Goal: Information Seeking & Learning: Learn about a topic

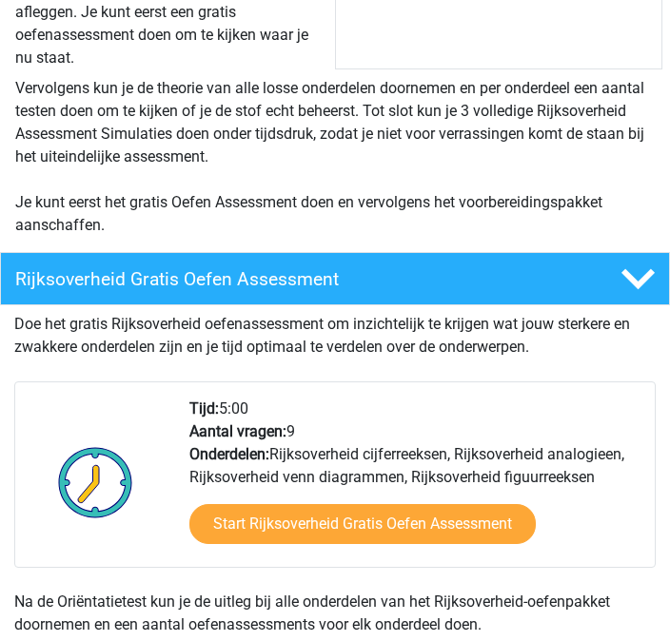
scroll to position [647, 0]
click at [456, 544] on link "Start Rijksoverheid Gratis Oefen Assessment" at bounding box center [362, 524] width 346 height 40
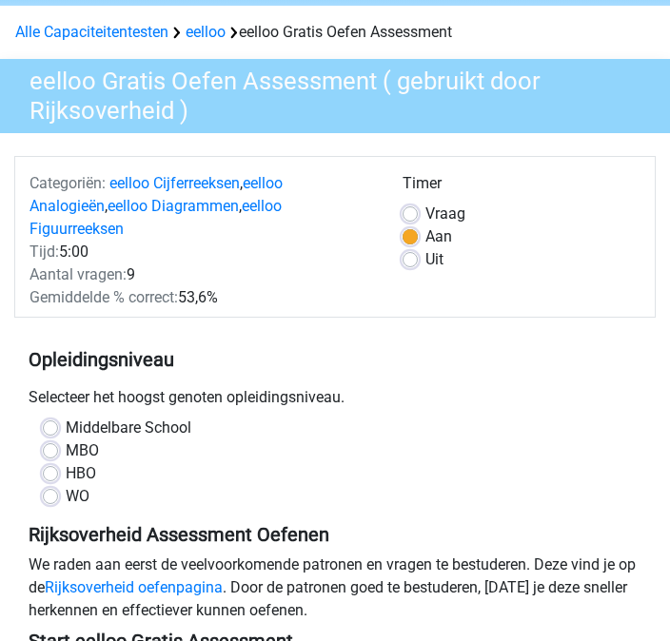
scroll to position [102, 0]
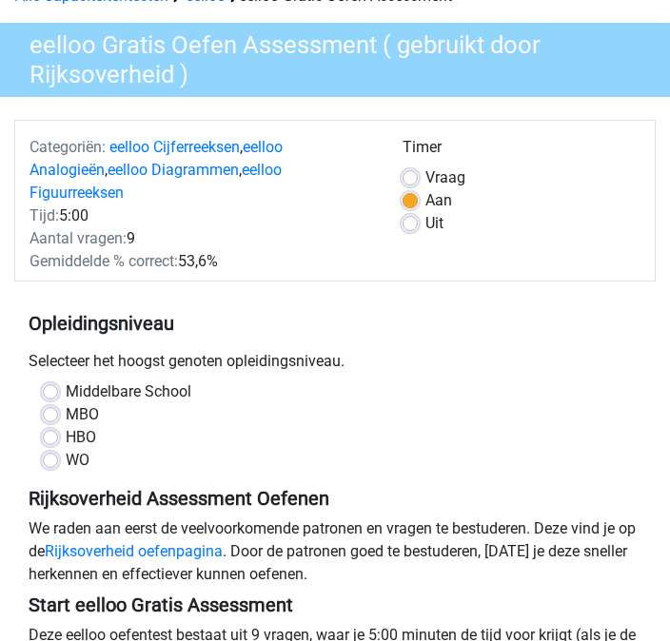
click at [66, 414] on label "MBO" at bounding box center [82, 415] width 33 height 23
click at [53, 414] on input "MBO" at bounding box center [50, 413] width 15 height 19
radio input "true"
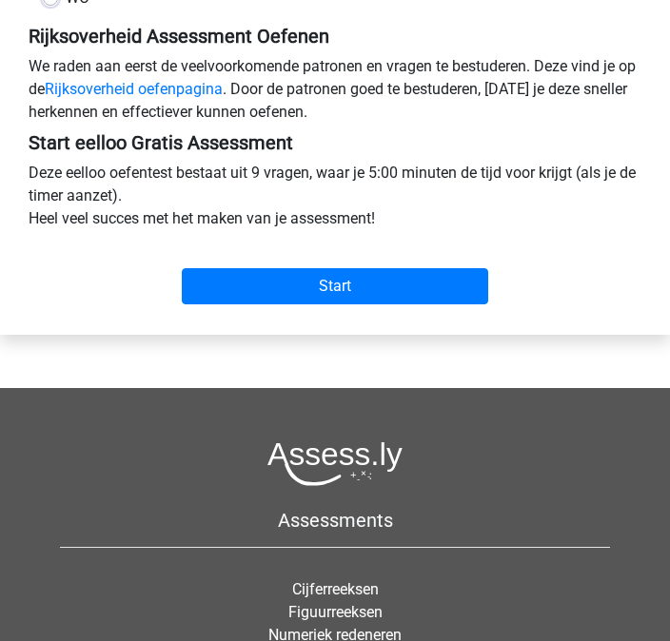
scroll to position [563, 0]
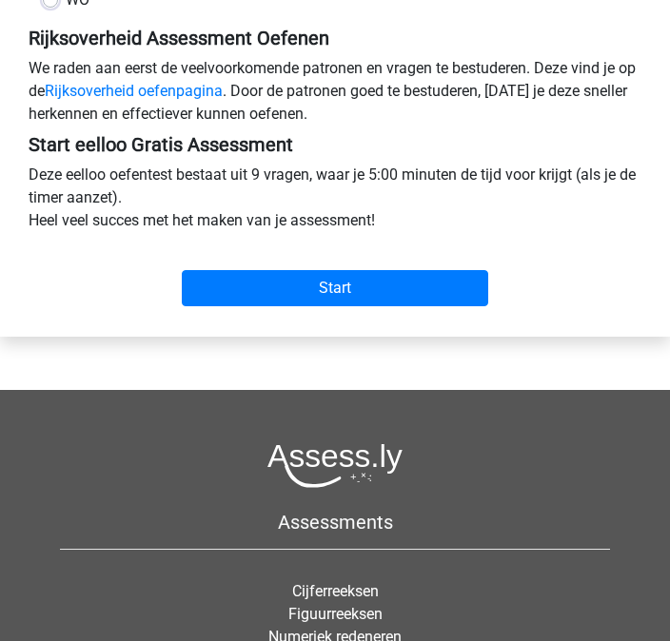
click at [237, 292] on input "Start" at bounding box center [335, 288] width 306 height 36
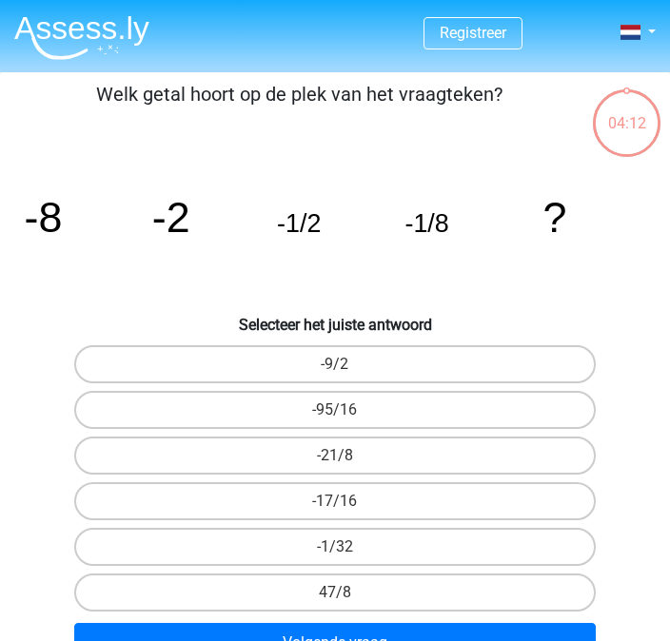
click at [151, 639] on button "Volgende vraag" at bounding box center [335, 643] width 522 height 40
click at [110, 640] on button "Volgende vraag" at bounding box center [335, 643] width 522 height 40
click at [108, 383] on label "-9/2" at bounding box center [335, 364] width 522 height 38
click at [335, 377] on input "-9/2" at bounding box center [341, 370] width 12 height 12
radio input "true"
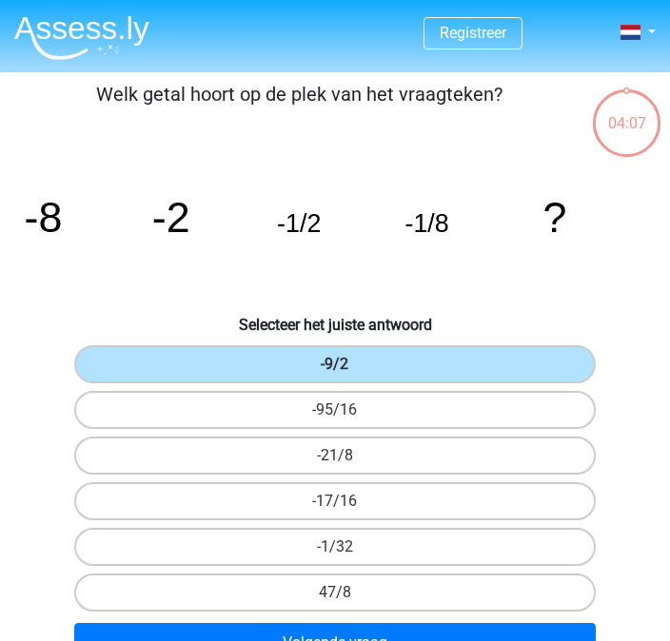
click at [126, 640] on button "Volgende vraag" at bounding box center [335, 643] width 522 height 40
click at [172, 640] on button "Volgende vraag" at bounding box center [335, 643] width 522 height 40
click at [155, 640] on button "Volgende vraag" at bounding box center [335, 643] width 522 height 40
click at [162, 640] on button "Volgende vraag" at bounding box center [335, 643] width 522 height 40
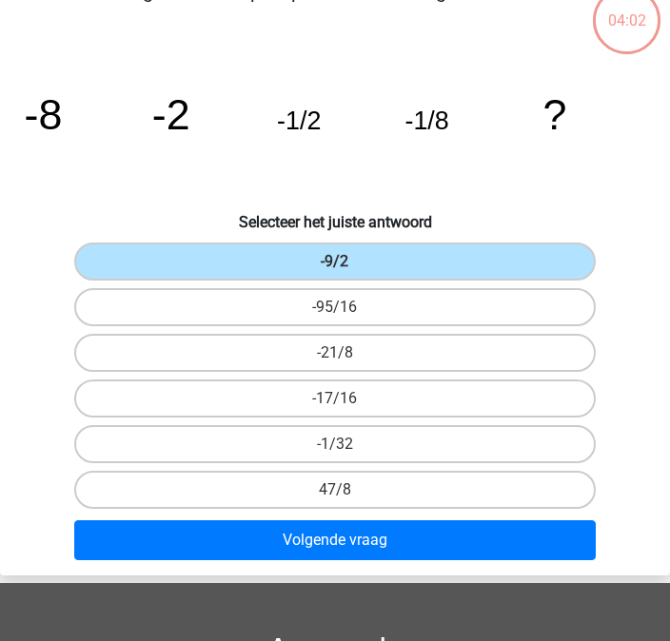
scroll to position [103, 0]
click at [111, 555] on button "Volgende vraag" at bounding box center [335, 541] width 522 height 40
click at [106, 296] on label "-95/16" at bounding box center [335, 307] width 522 height 38
click at [335, 307] on input "-95/16" at bounding box center [341, 313] width 12 height 12
radio input "true"
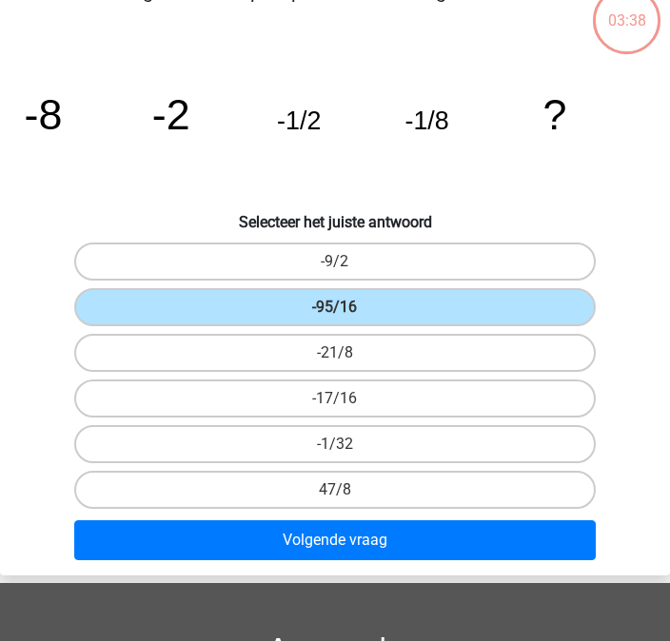
click at [121, 348] on label "-21/8" at bounding box center [335, 353] width 522 height 38
click at [335, 353] on input "-21/8" at bounding box center [341, 359] width 12 height 12
radio input "true"
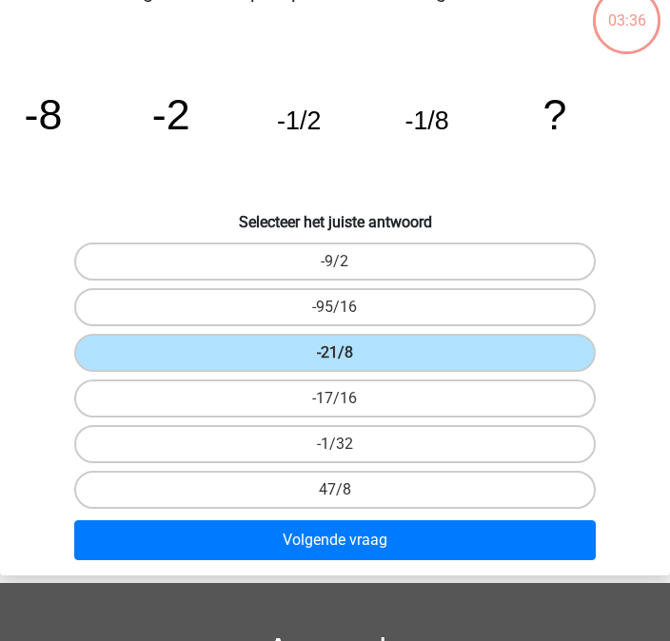
click at [115, 388] on label "-17/16" at bounding box center [335, 399] width 522 height 38
click at [335, 399] on input "-17/16" at bounding box center [341, 405] width 12 height 12
radio input "true"
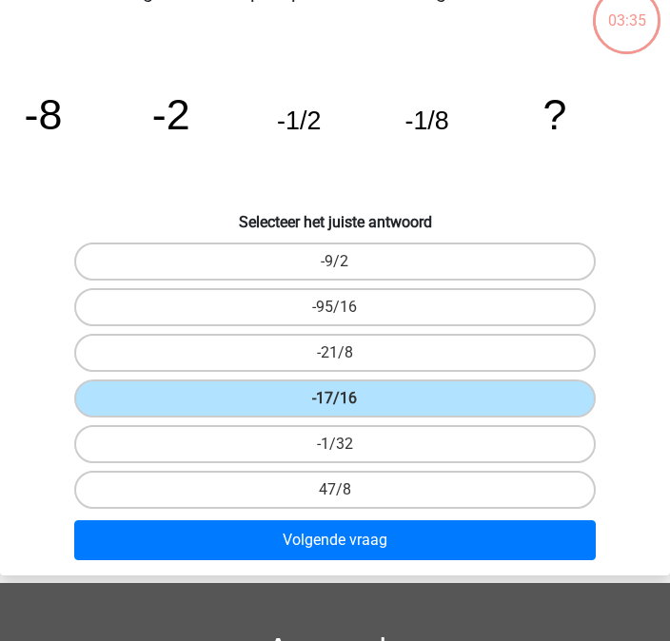
click at [124, 441] on label "-1/32" at bounding box center [335, 444] width 522 height 38
click at [335, 444] on input "-1/32" at bounding box center [341, 450] width 12 height 12
radio input "true"
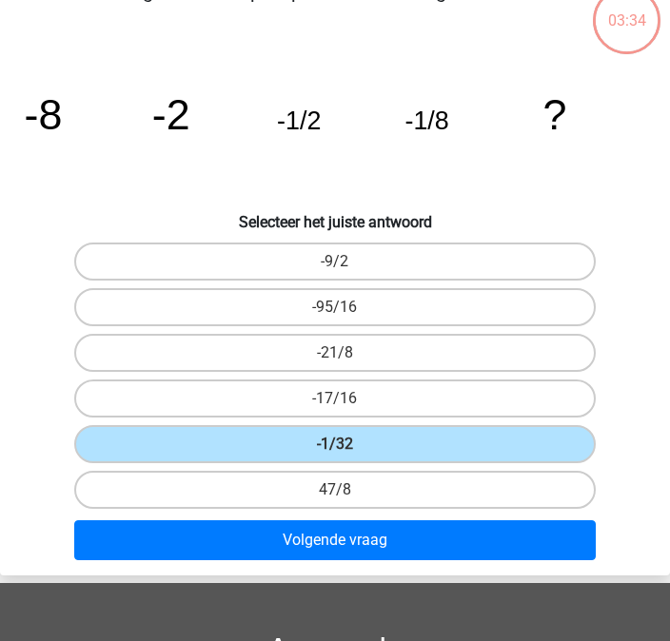
click at [139, 491] on label "47/8" at bounding box center [335, 490] width 522 height 38
click at [335, 491] on input "47/8" at bounding box center [341, 496] width 12 height 12
radio input "true"
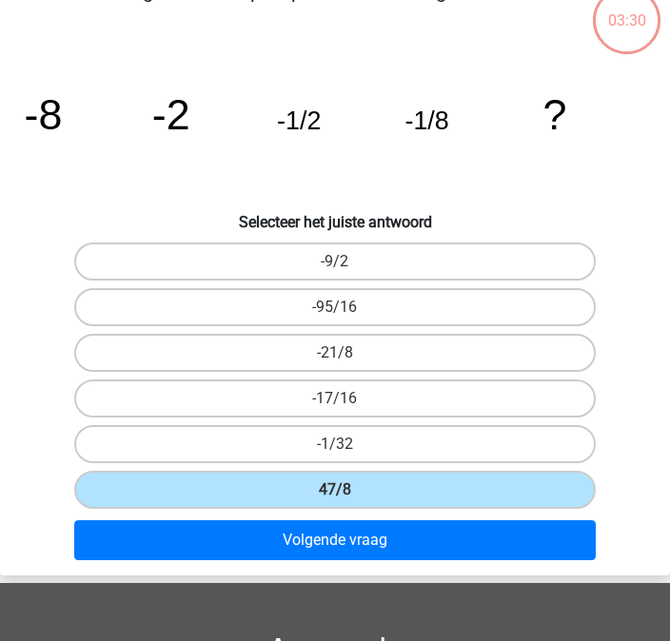
click at [98, 257] on label "-9/2" at bounding box center [335, 262] width 522 height 38
click at [335, 262] on input "-9/2" at bounding box center [341, 268] width 12 height 12
radio input "true"
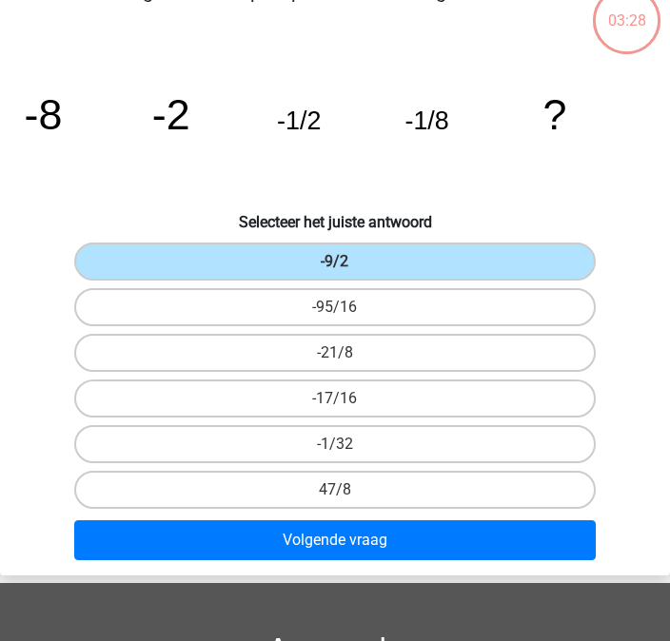
click at [134, 538] on button "Volgende vraag" at bounding box center [335, 541] width 522 height 40
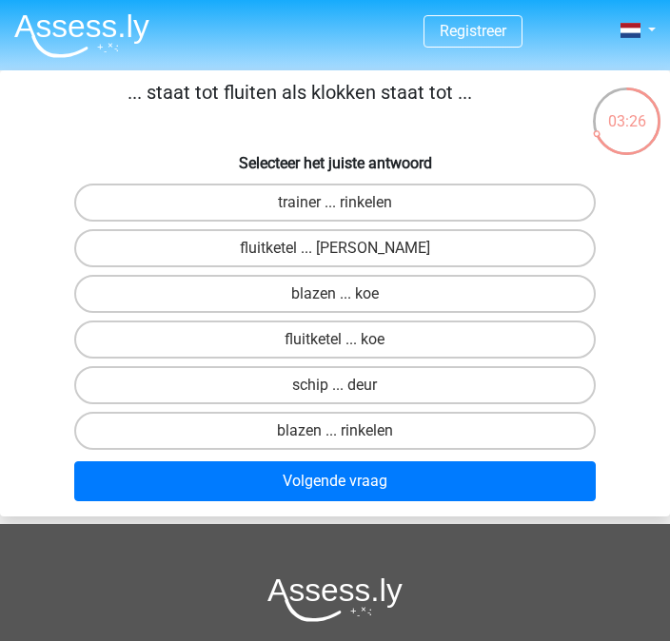
scroll to position [2, 0]
click at [87, 253] on label "fluitketel ... luiden" at bounding box center [335, 248] width 522 height 38
click at [335, 253] on input "fluitketel ... luiden" at bounding box center [341, 254] width 12 height 12
radio input "true"
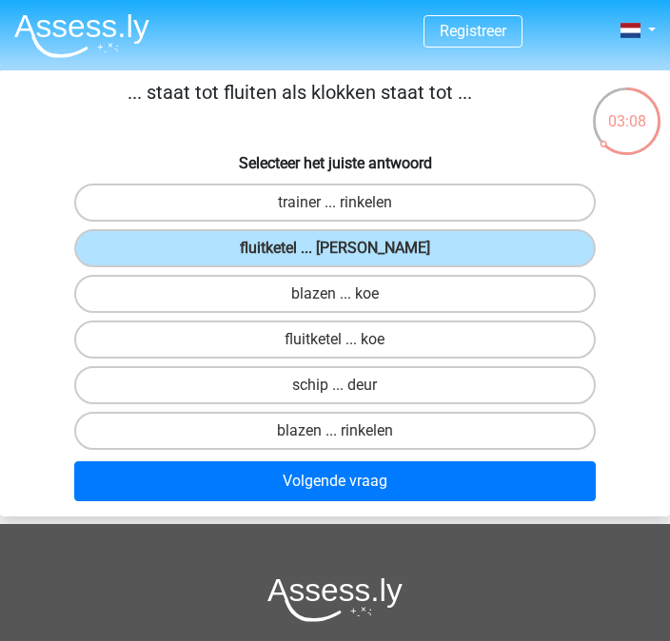
click at [148, 482] on button "Volgende vraag" at bounding box center [335, 482] width 522 height 40
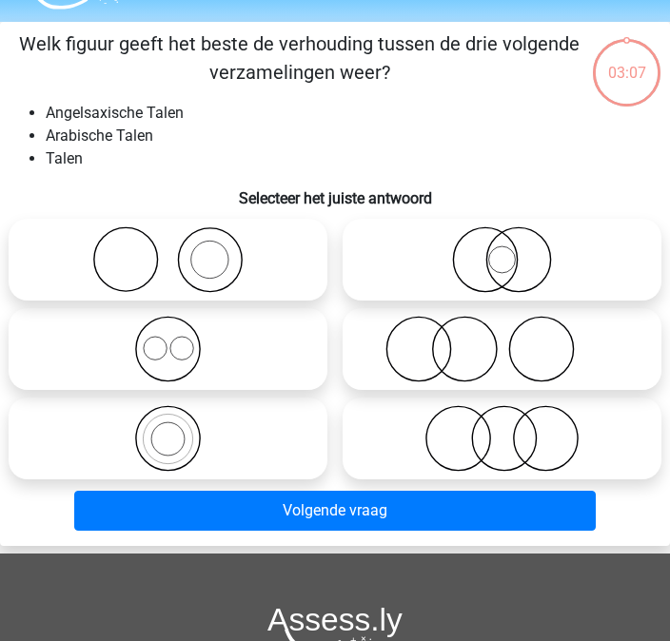
scroll to position [72, 0]
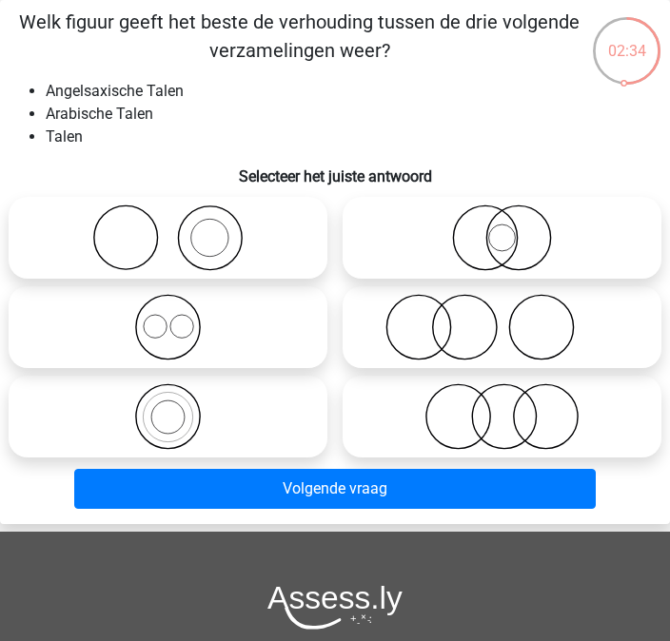
click at [135, 245] on icon at bounding box center [168, 238] width 304 height 67
click at [168, 228] on input "radio" at bounding box center [174, 222] width 12 height 12
radio input "true"
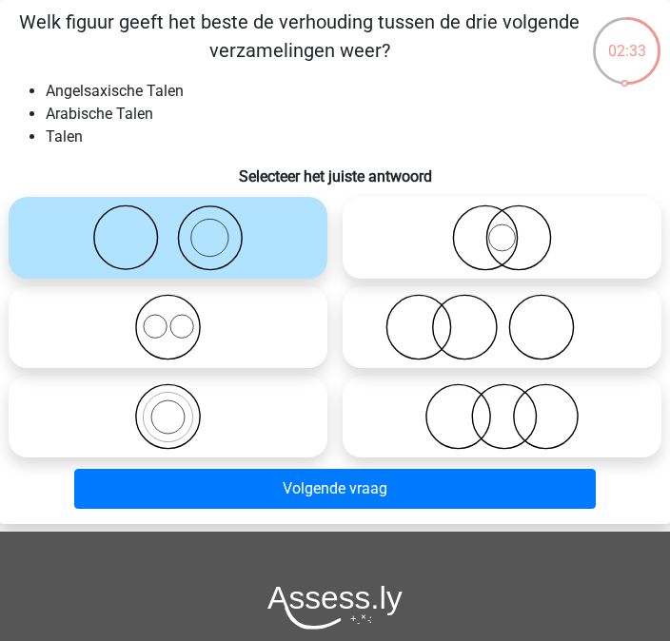
click at [90, 484] on button "Volgende vraag" at bounding box center [335, 489] width 522 height 40
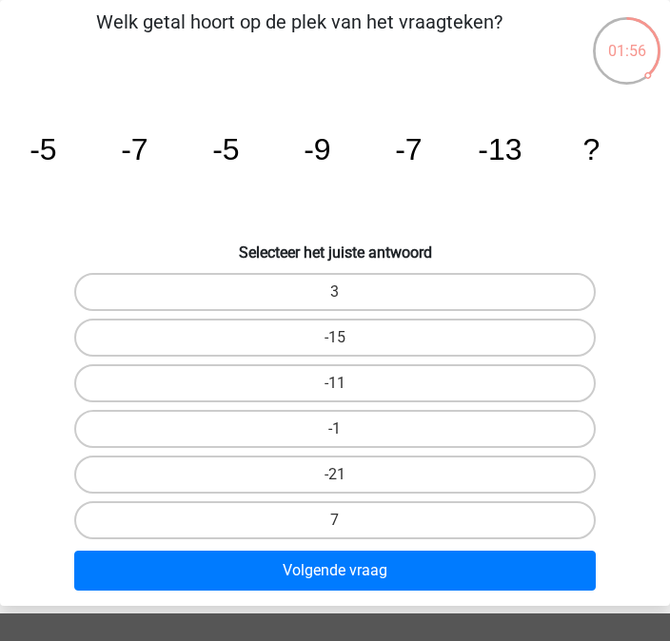
click at [104, 384] on label "-11" at bounding box center [335, 383] width 522 height 38
click at [335, 384] on input "-11" at bounding box center [341, 390] width 12 height 12
radio input "true"
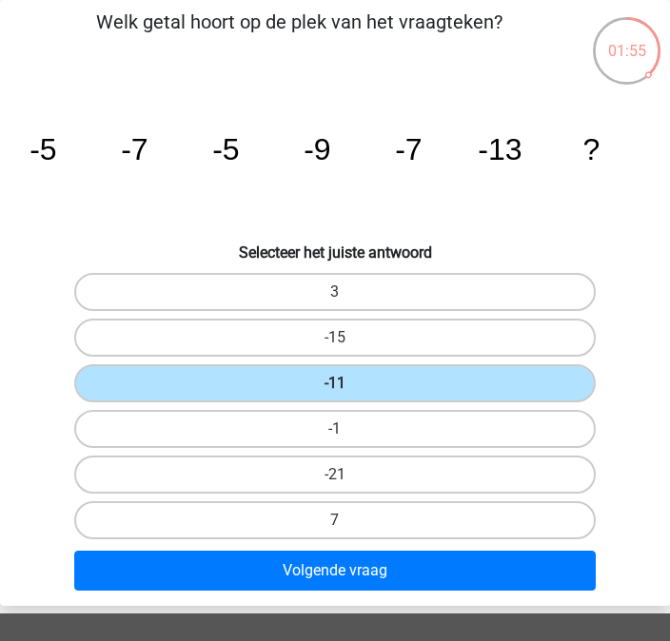
click at [119, 576] on button "Volgende vraag" at bounding box center [335, 571] width 522 height 40
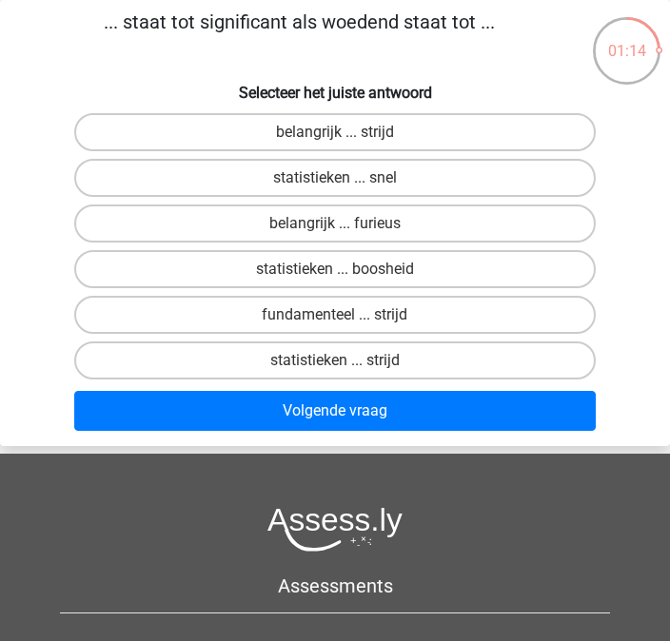
click at [103, 226] on label "belangrijk ... furieus" at bounding box center [335, 224] width 522 height 38
click at [335, 226] on input "belangrijk ... furieus" at bounding box center [341, 230] width 12 height 12
radio input "true"
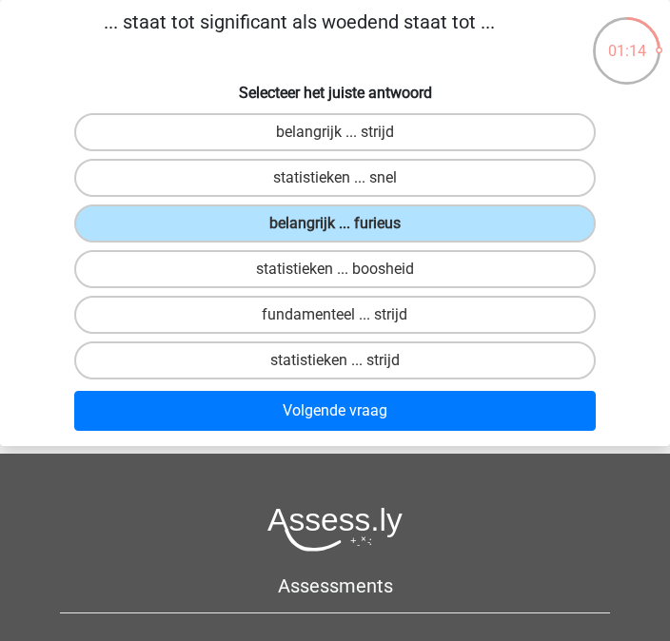
click at [113, 422] on button "Volgende vraag" at bounding box center [335, 411] width 522 height 40
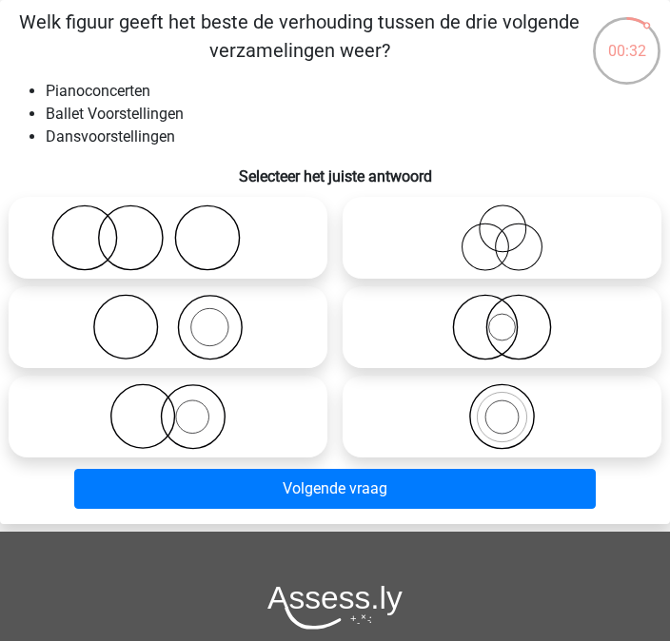
click at [95, 249] on icon at bounding box center [168, 238] width 304 height 67
click at [168, 228] on input "radio" at bounding box center [174, 222] width 12 height 12
radio input "true"
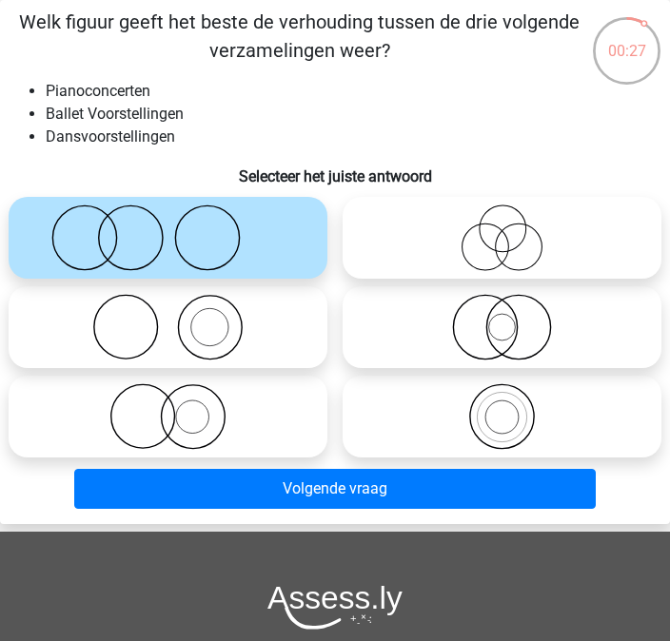
click at [129, 482] on button "Volgende vraag" at bounding box center [335, 489] width 522 height 40
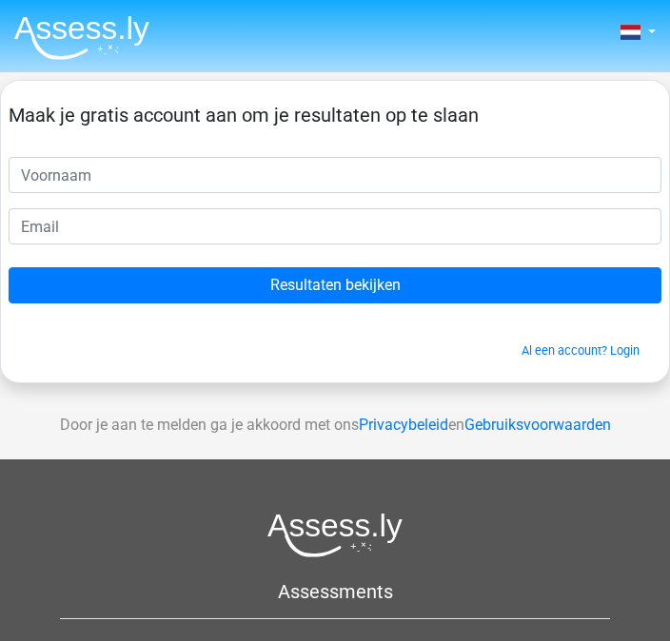
scroll to position [72, 0]
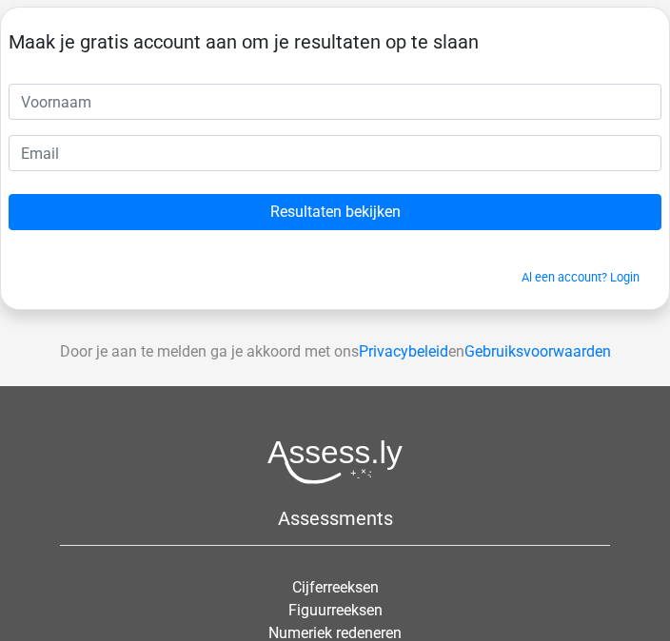
click at [54, 222] on input "Resultaten bekijken" at bounding box center [335, 213] width 653 height 36
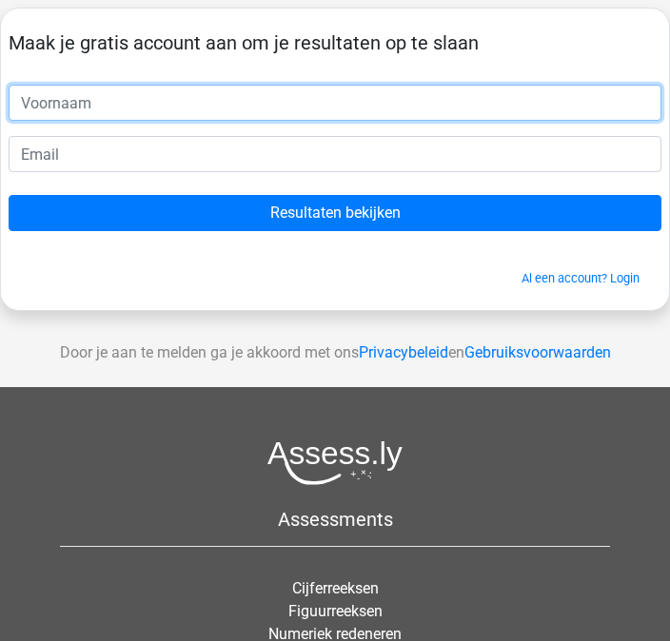
click at [30, 114] on input "text" at bounding box center [335, 103] width 653 height 36
type input "[PERSON_NAME]"
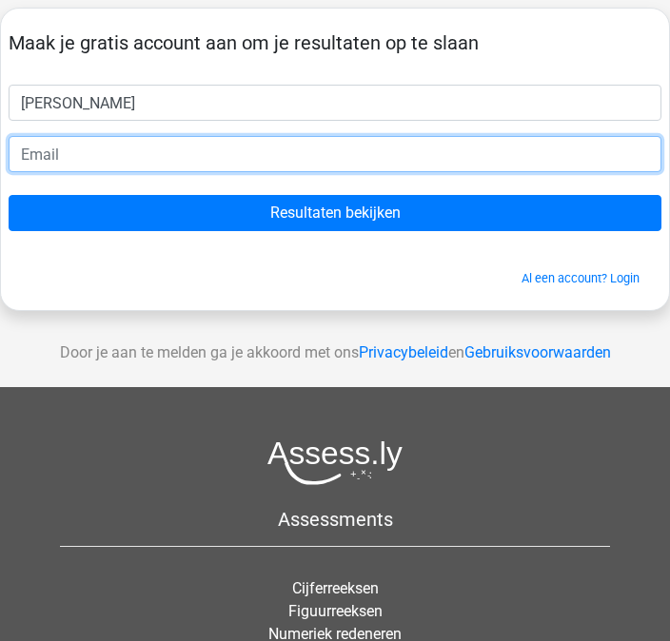
click at [246, 161] on input "email" at bounding box center [335, 154] width 653 height 36
type input "[EMAIL_ADDRESS][DOMAIN_NAME]"
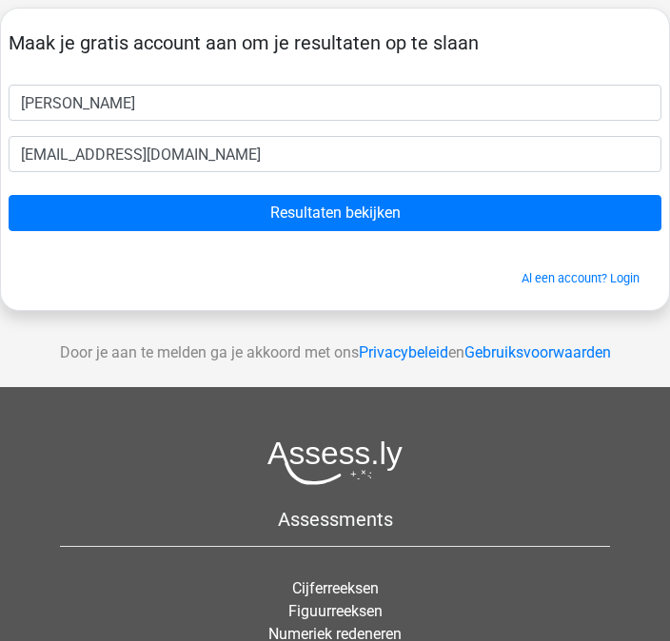
click at [404, 221] on input "Resultaten bekijken" at bounding box center [335, 213] width 653 height 36
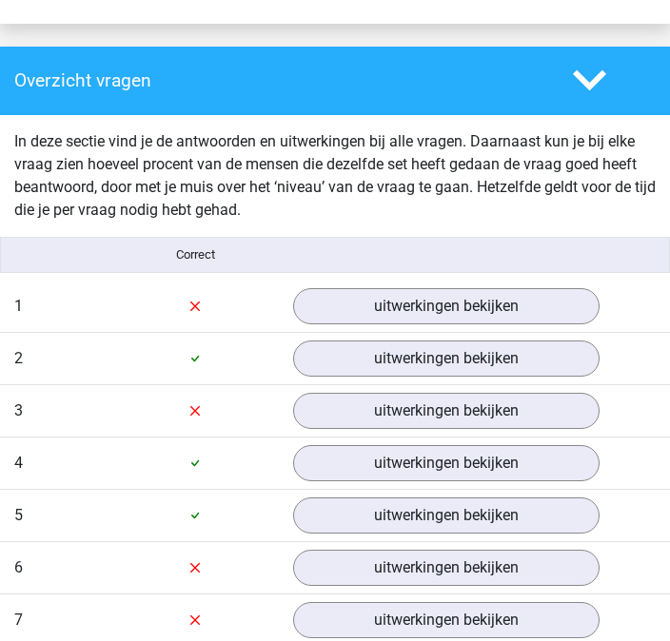
scroll to position [1952, 0]
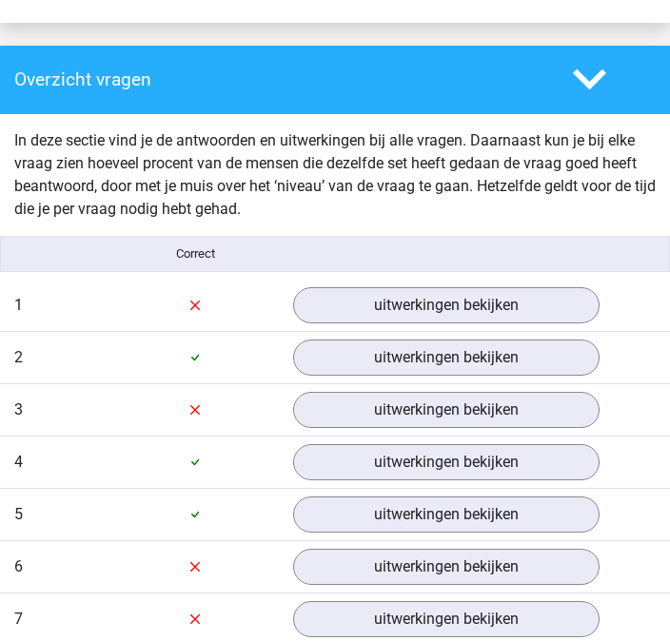
click at [571, 312] on link "uitwerkingen bekijken" at bounding box center [446, 305] width 306 height 36
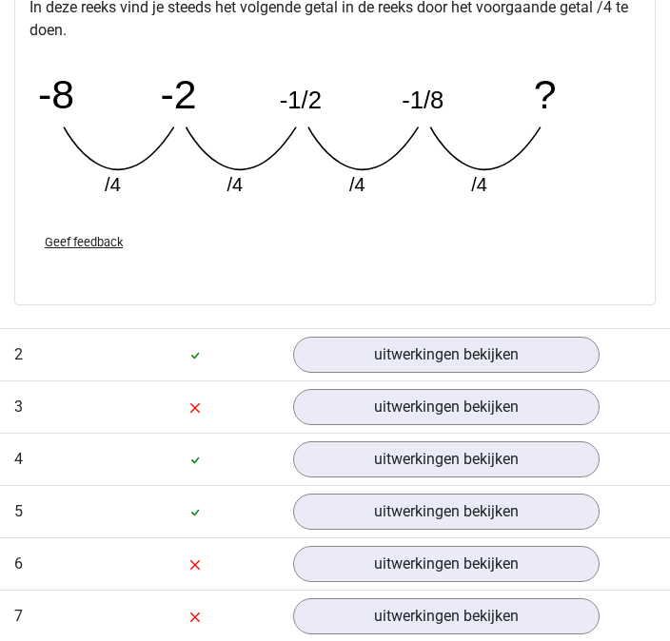
scroll to position [2692, 0]
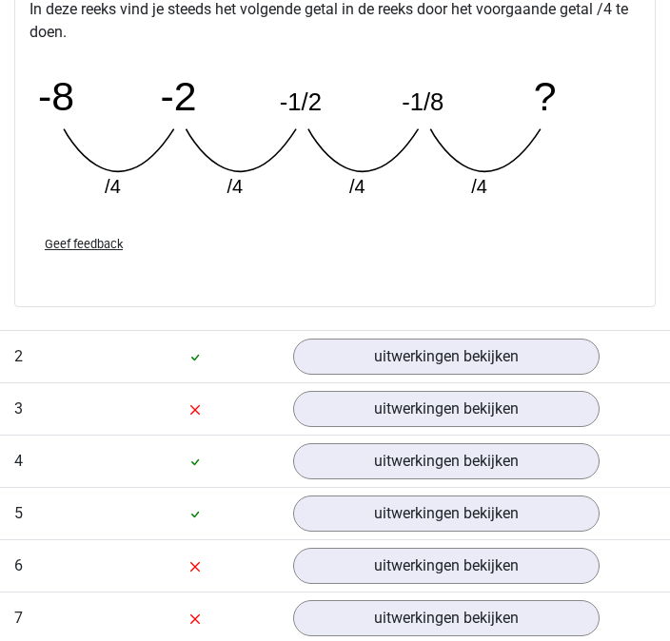
click at [575, 363] on link "uitwerkingen bekijken" at bounding box center [446, 357] width 306 height 36
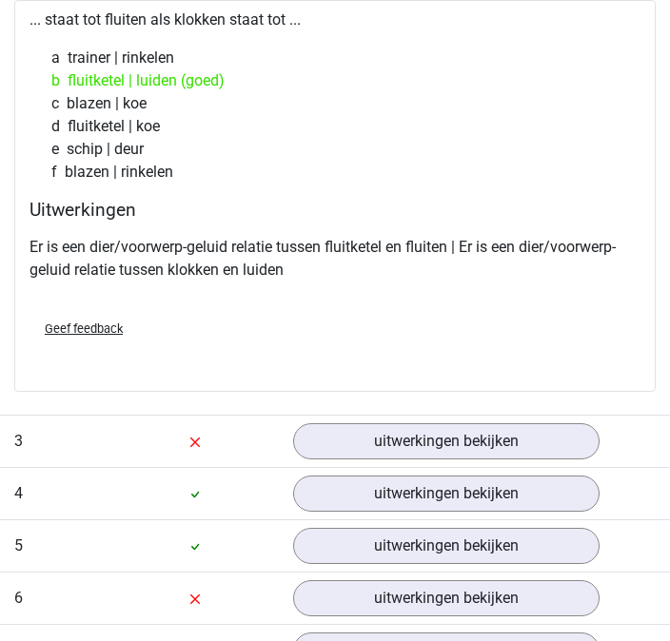
scroll to position [3099, 0]
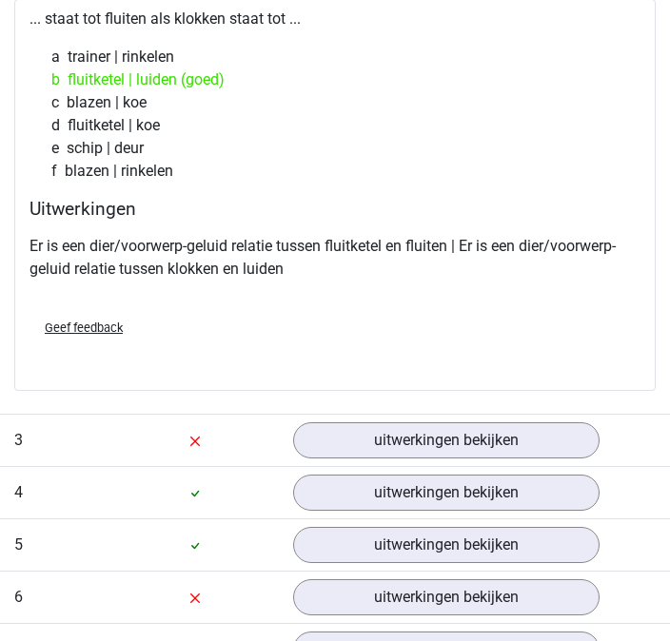
click at [569, 440] on link "uitwerkingen bekijken" at bounding box center [446, 441] width 306 height 36
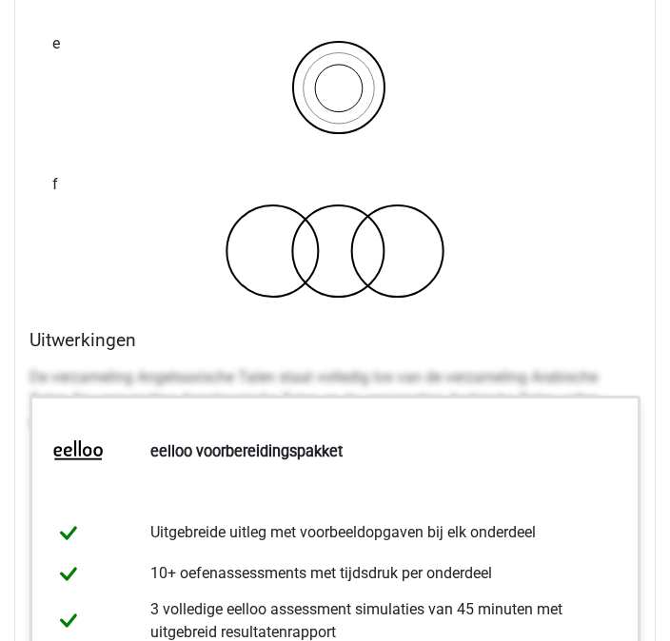
scroll to position [4330, 0]
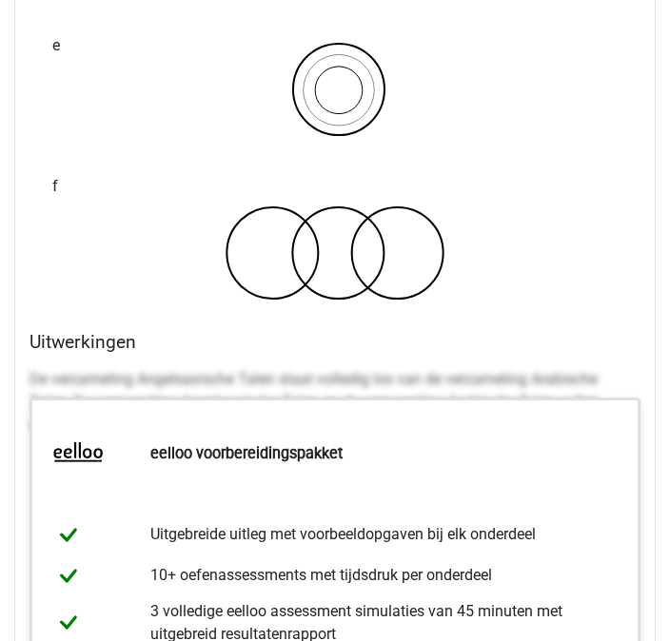
click at [42, 362] on div "De verzameling Angelsaxische Talen staat volledig los van de verzameling Arabis…" at bounding box center [335, 411] width 611 height 99
click at [56, 301] on div "f" at bounding box center [335, 235] width 596 height 164
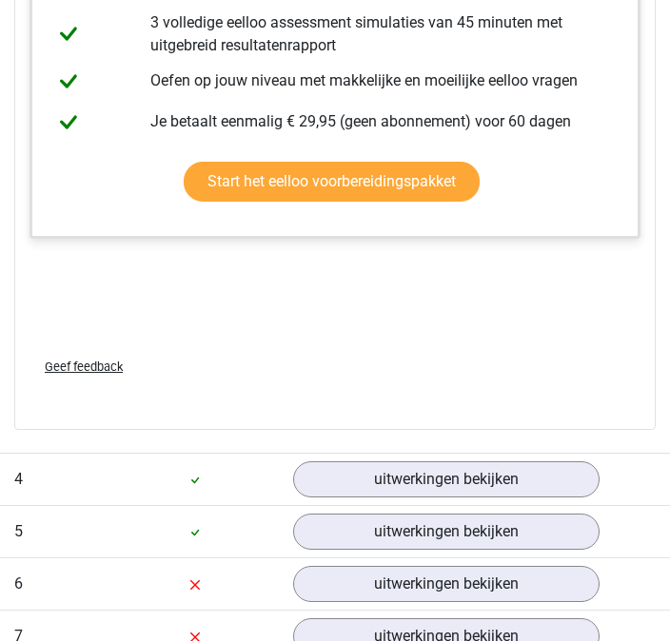
scroll to position [4965, 0]
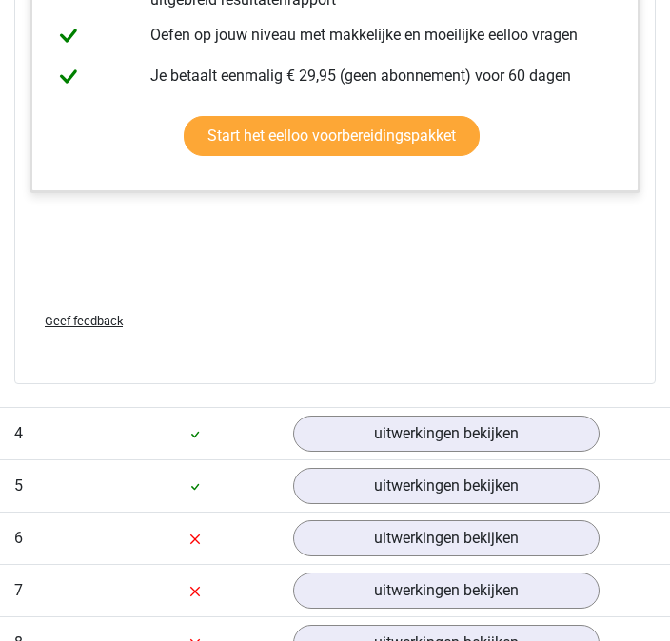
click at [561, 443] on link "uitwerkingen bekijken" at bounding box center [446, 434] width 306 height 36
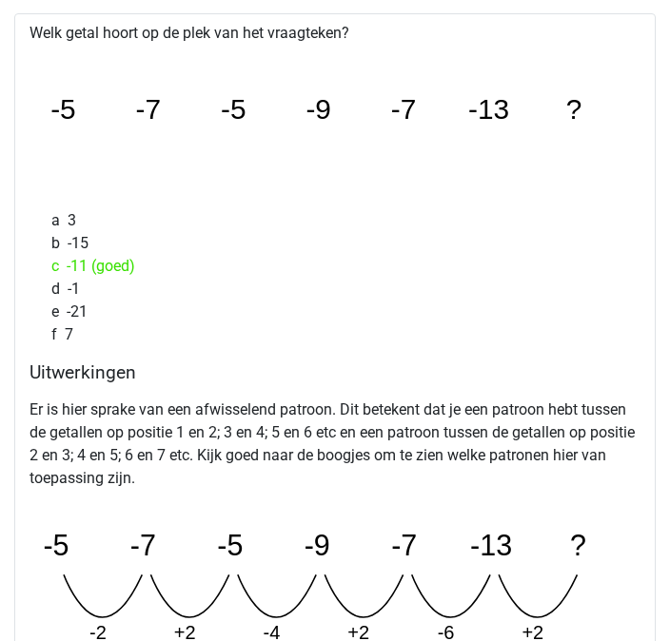
scroll to position [5444, 0]
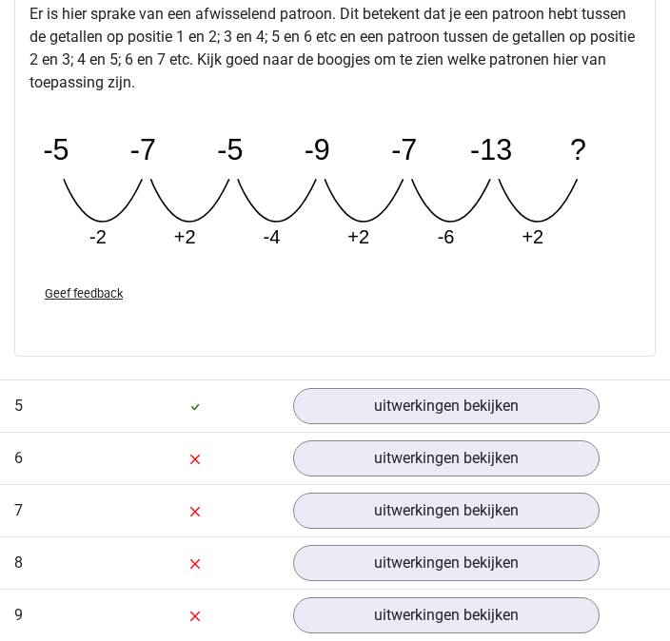
click at [578, 410] on link "uitwerkingen bekijken" at bounding box center [446, 407] width 306 height 36
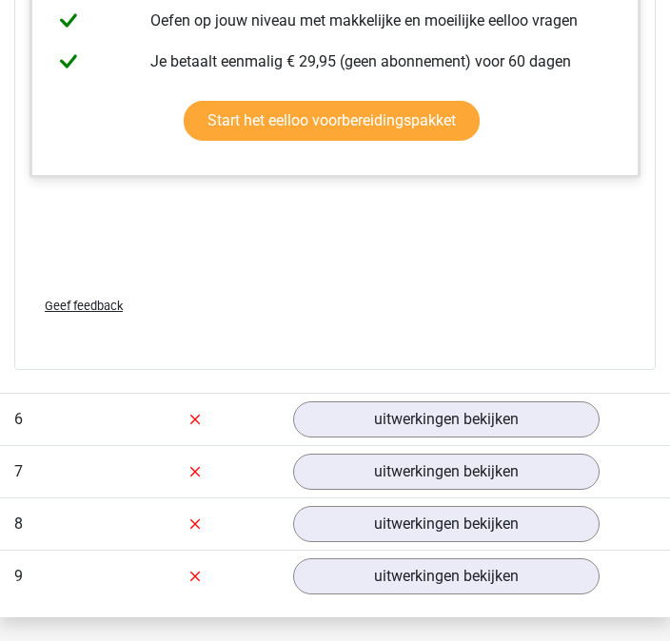
scroll to position [6815, 0]
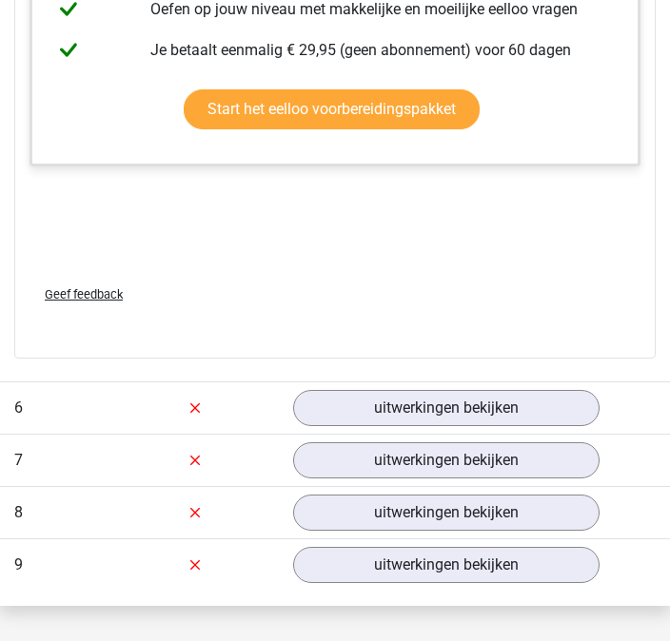
click at [565, 404] on link "uitwerkingen bekijken" at bounding box center [446, 408] width 306 height 36
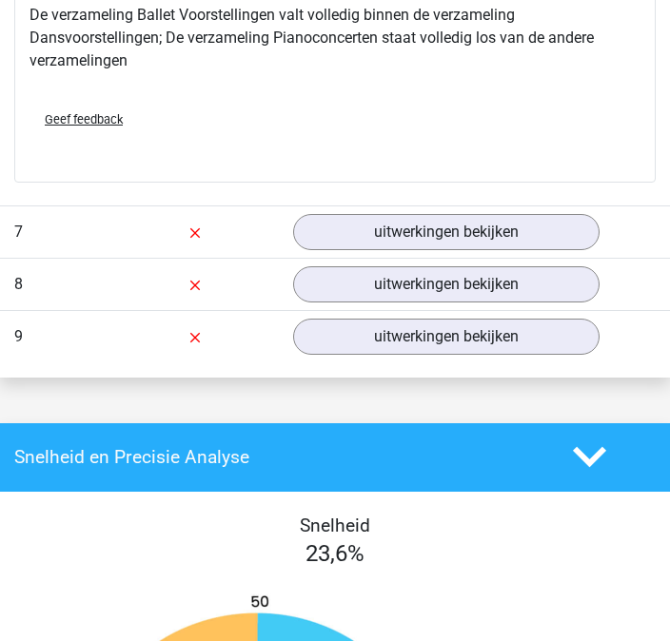
scroll to position [8379, 0]
click at [580, 235] on link "uitwerkingen bekijken" at bounding box center [446, 232] width 306 height 36
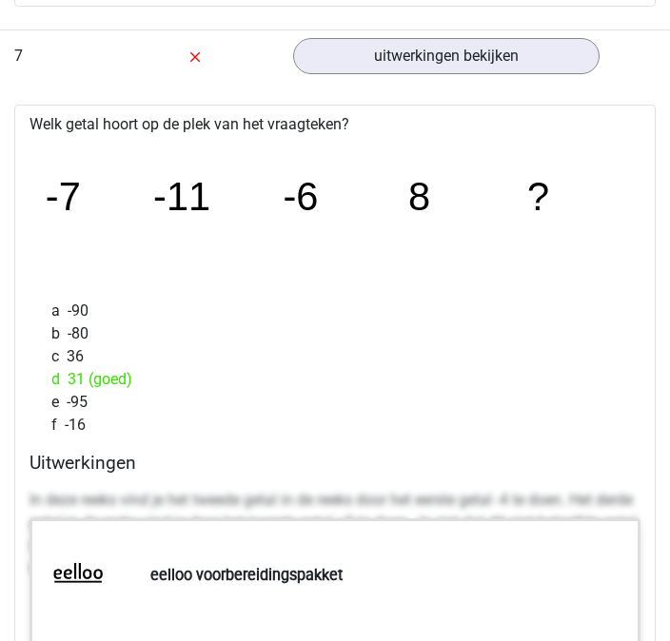
scroll to position [8555, 0]
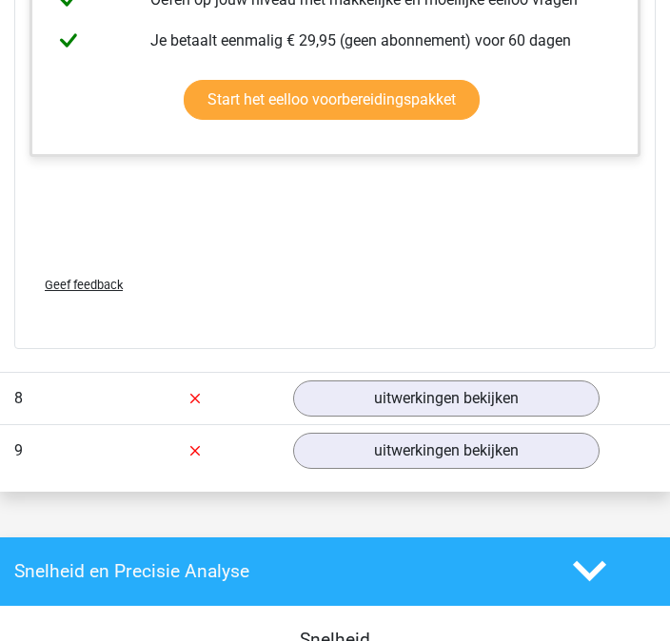
click at [561, 386] on link "uitwerkingen bekijken" at bounding box center [446, 400] width 306 height 36
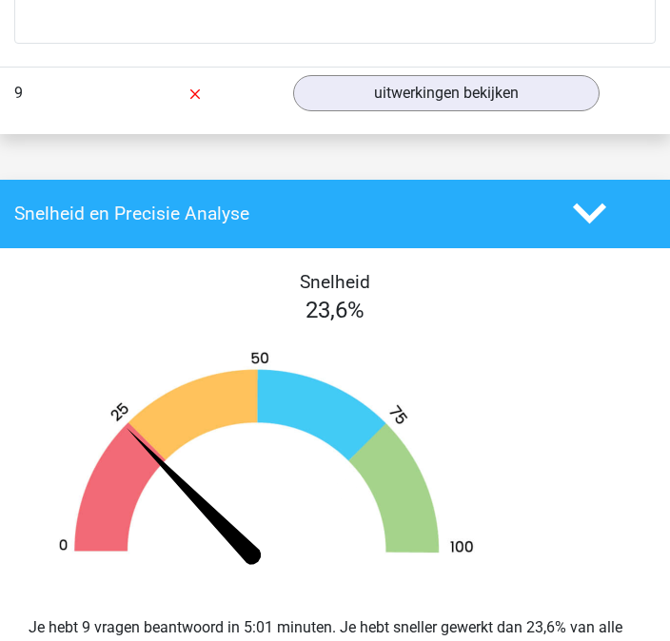
scroll to position [10119, 0]
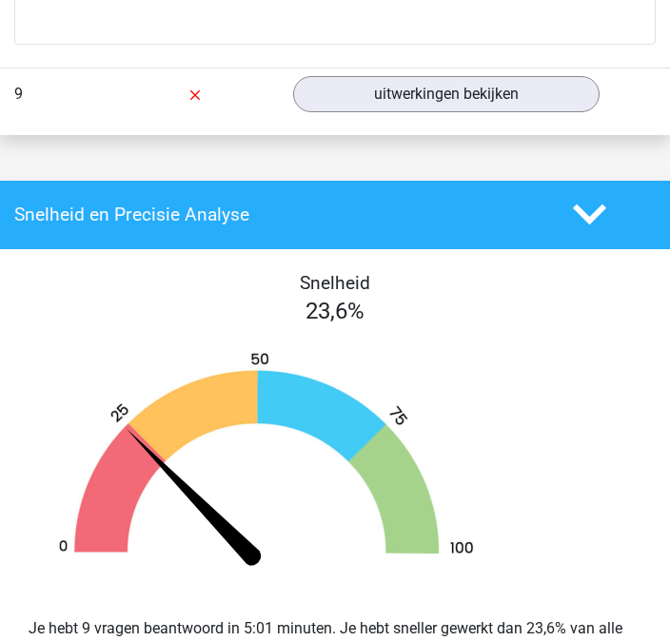
click at [342, 85] on link "uitwerkingen bekijken" at bounding box center [446, 94] width 306 height 36
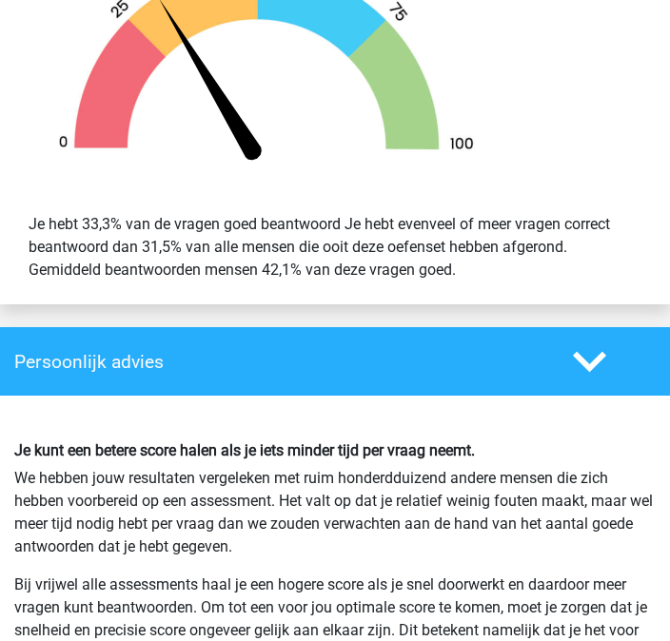
scroll to position [12771, 0]
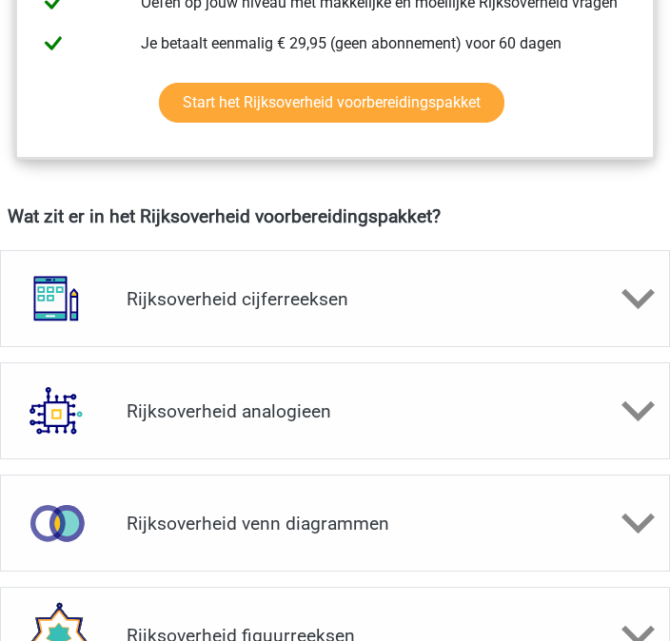
click at [63, 323] on img at bounding box center [56, 299] width 95 height 95
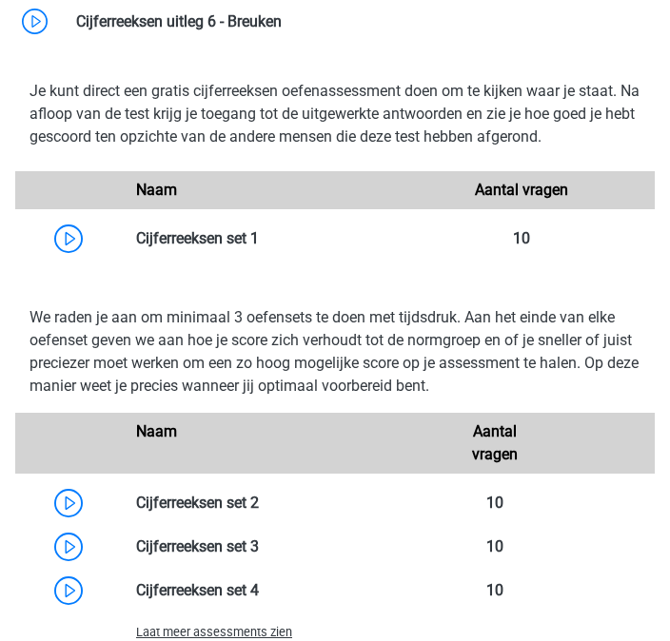
scroll to position [2294, 0]
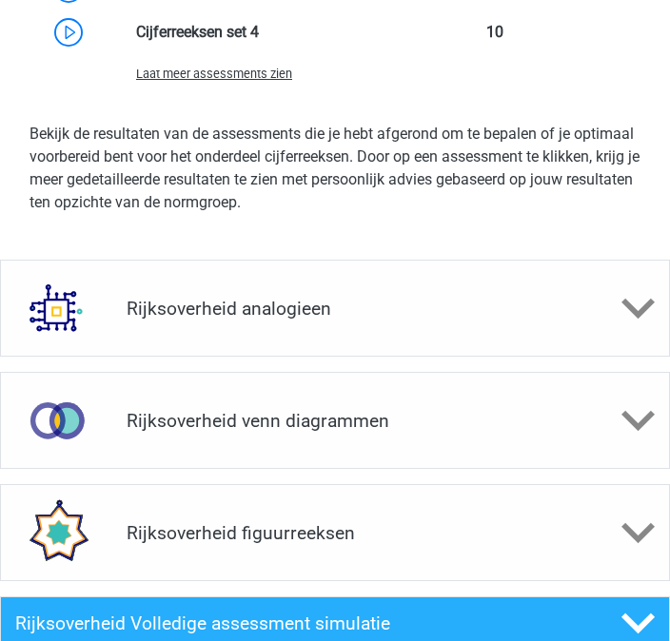
click at [69, 332] on img at bounding box center [56, 309] width 95 height 95
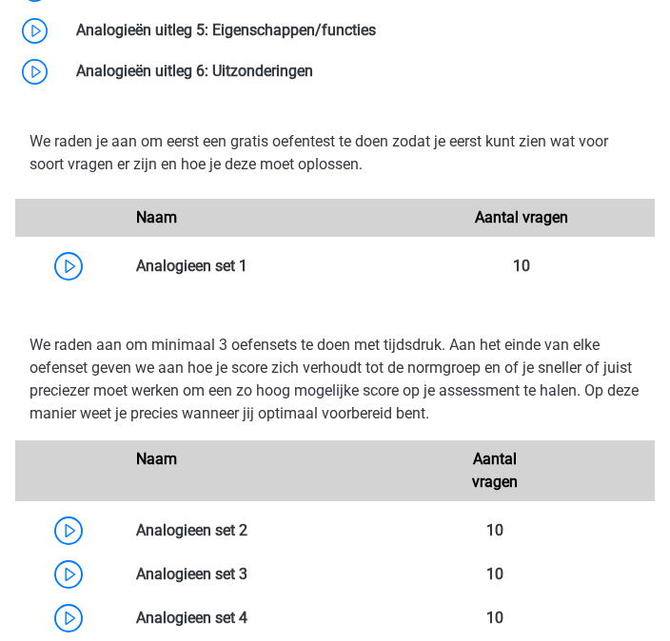
scroll to position [3712, 0]
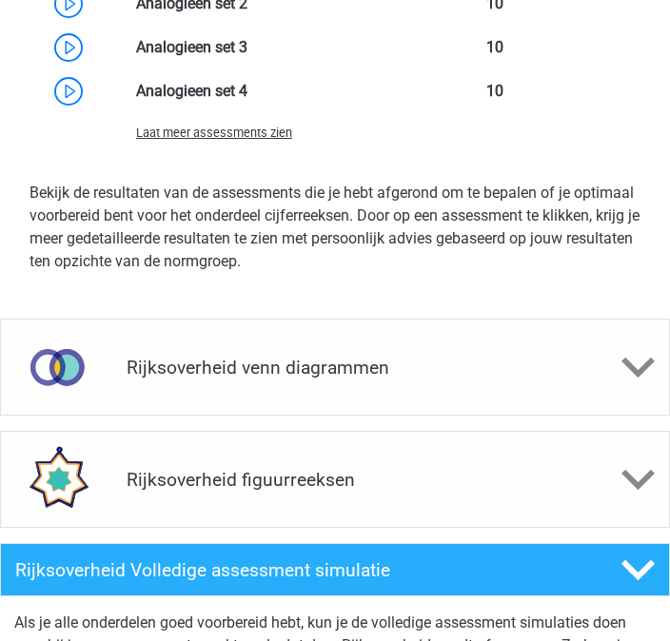
click at [38, 384] on img at bounding box center [57, 368] width 96 height 95
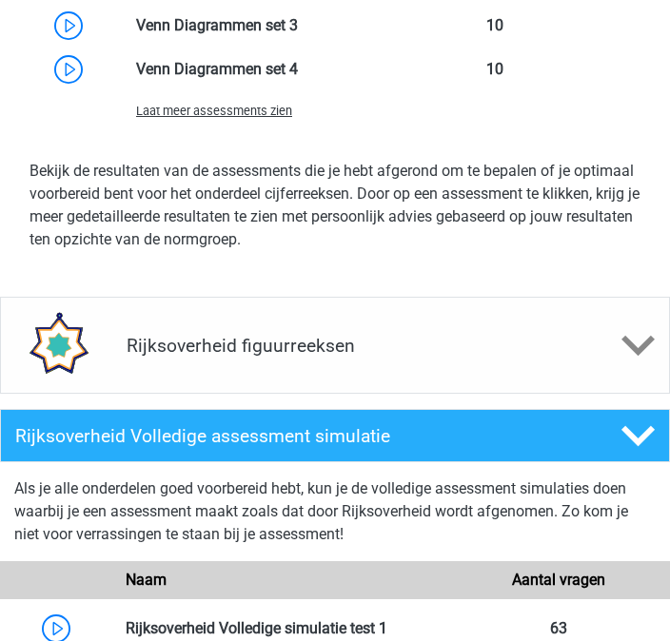
scroll to position [5237, 0]
